Goal: Task Accomplishment & Management: Manage account settings

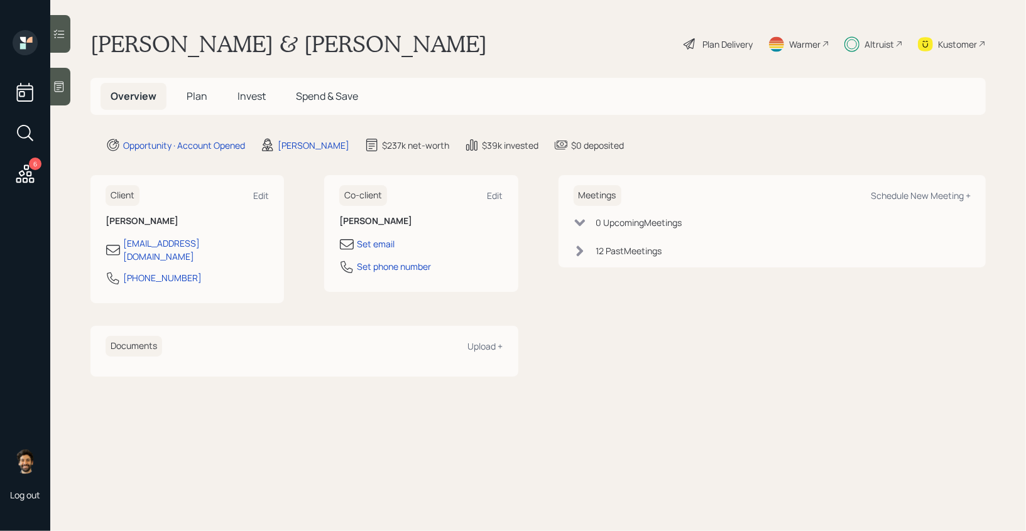
click at [247, 92] on span "Invest" at bounding box center [251, 96] width 28 height 14
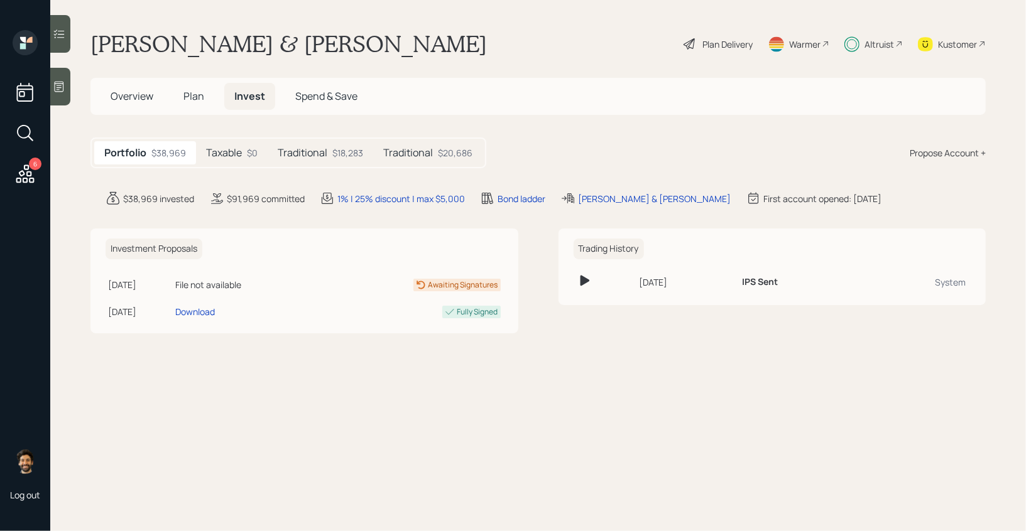
click at [257, 149] on div "Taxable $0" at bounding box center [232, 152] width 72 height 23
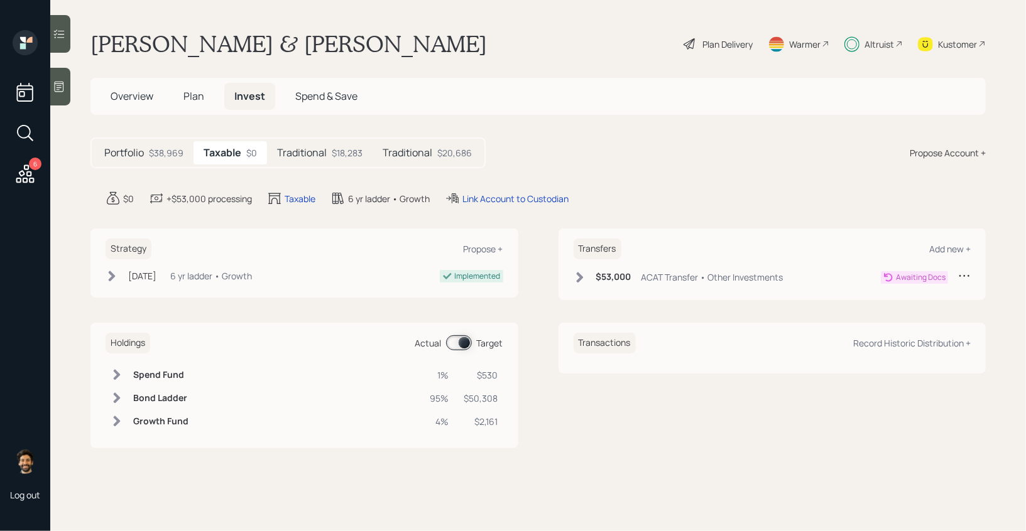
click at [625, 275] on h6 "$53,000" at bounding box center [613, 277] width 35 height 11
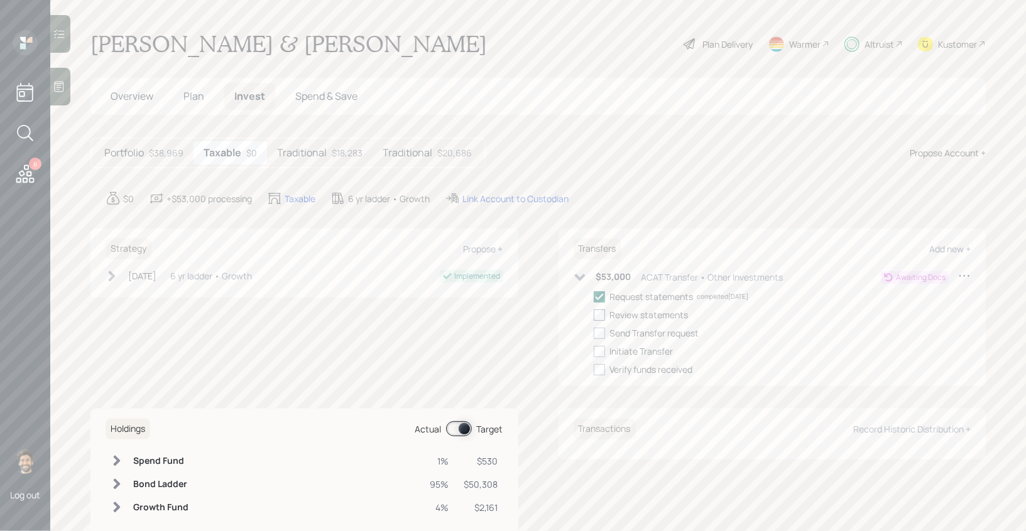
click at [600, 312] on div at bounding box center [599, 315] width 11 height 11
click at [594, 315] on input "checkbox" at bounding box center [593, 315] width 1 height 1
checkbox input "true"
